Goal: Information Seeking & Learning: Learn about a topic

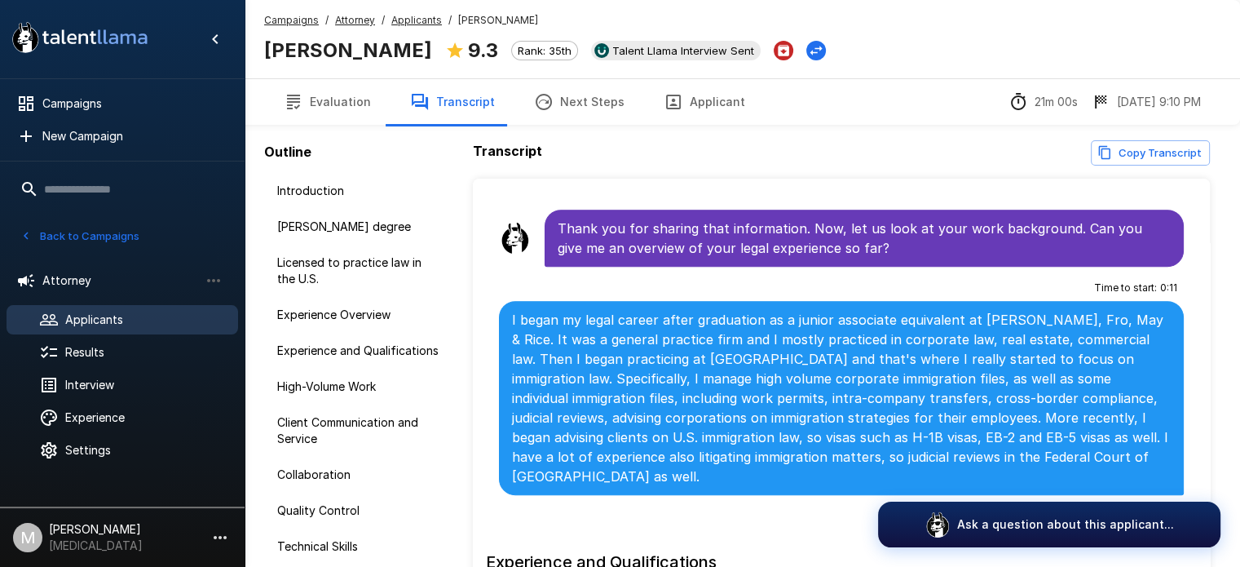
scroll to position [763, 0]
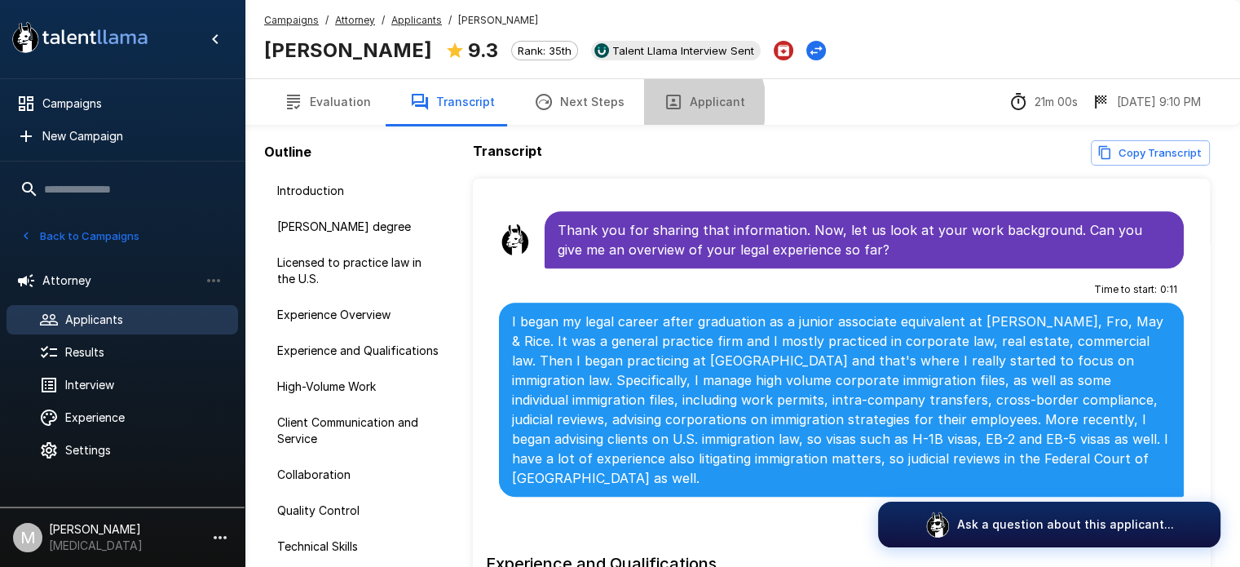
click at [670, 104] on icon "button" at bounding box center [674, 102] width 20 height 20
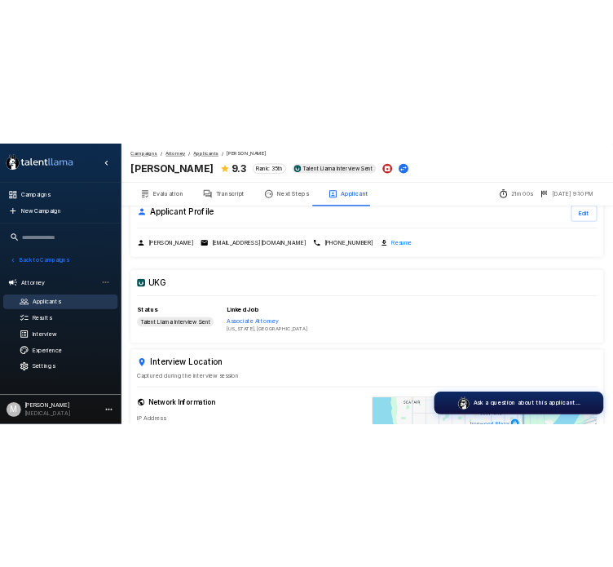
scroll to position [23, 0]
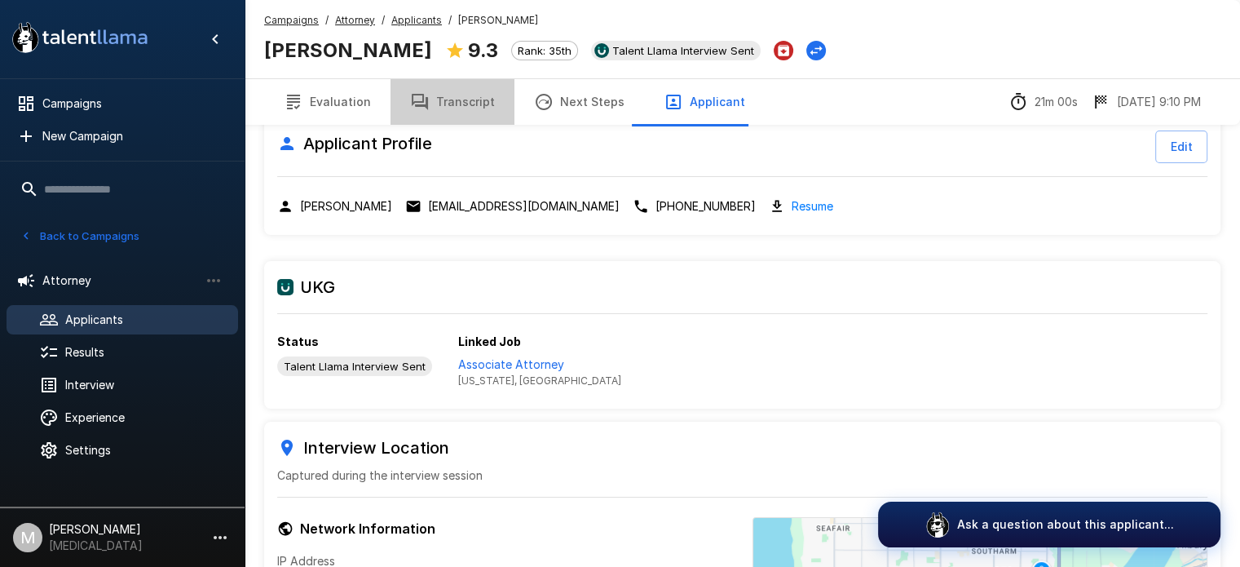
click at [471, 120] on button "Transcript" at bounding box center [453, 102] width 124 height 46
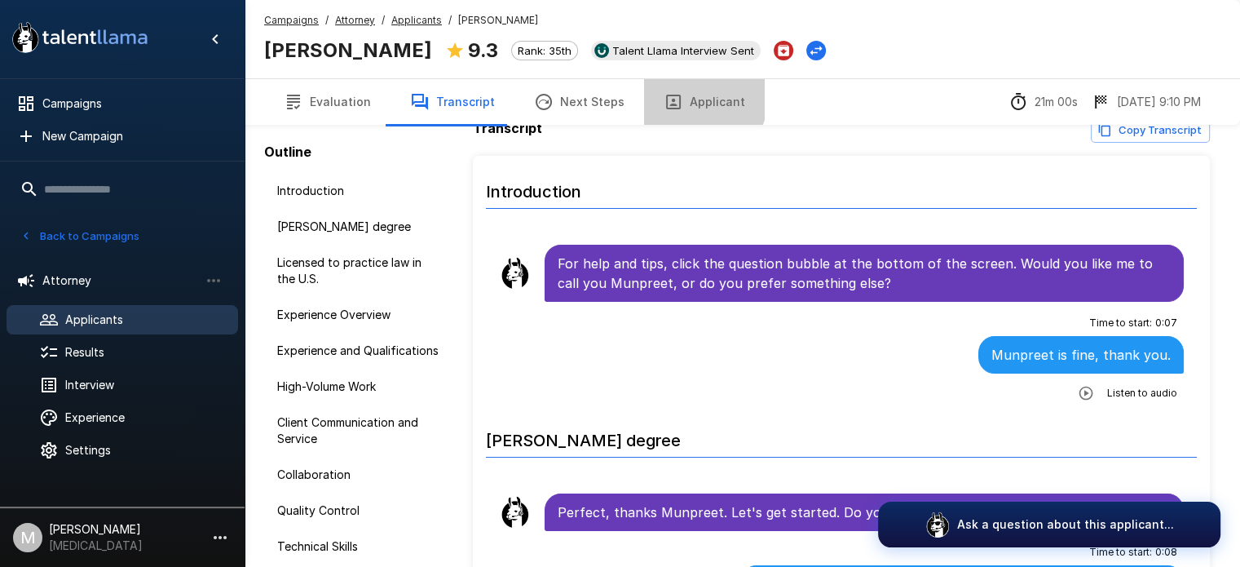
click at [688, 99] on button "Applicant" at bounding box center [704, 102] width 121 height 46
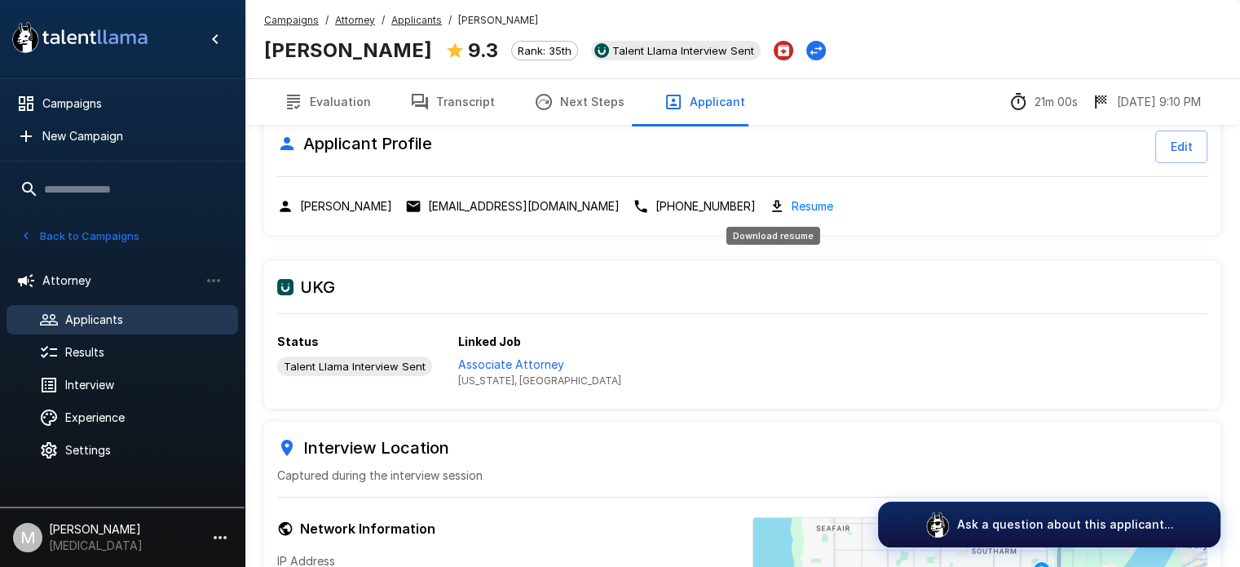
click at [792, 203] on link "Resume" at bounding box center [813, 206] width 42 height 19
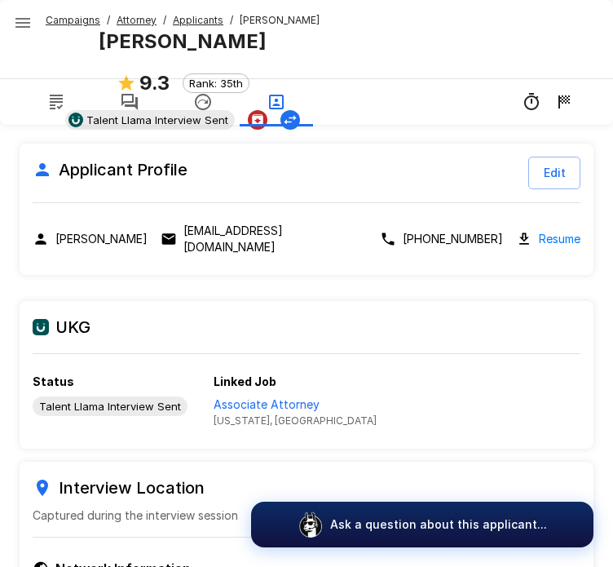
scroll to position [208, 0]
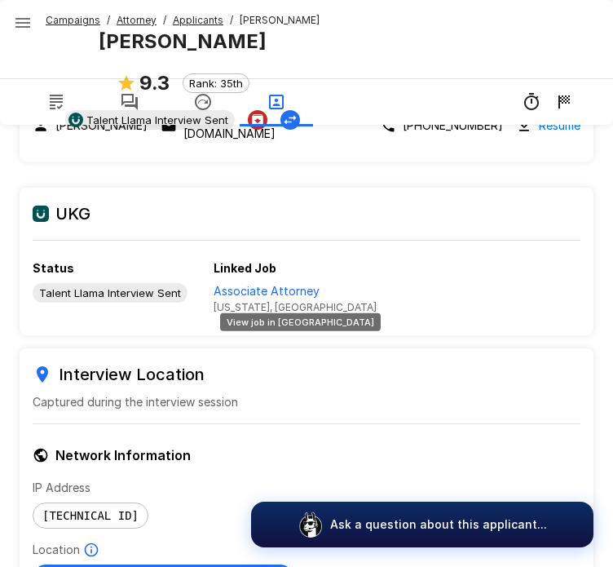
click at [274, 283] on p "Associate Attorney" at bounding box center [295, 291] width 163 height 16
